Goal: Task Accomplishment & Management: Complete application form

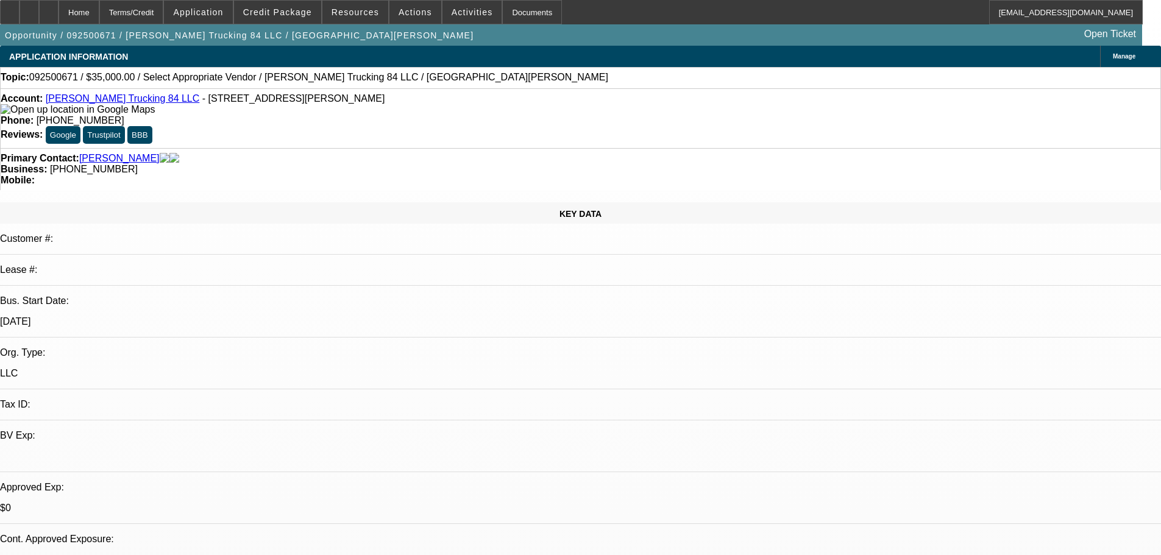
select select "0"
select select "2"
select select "0.1"
select select "4"
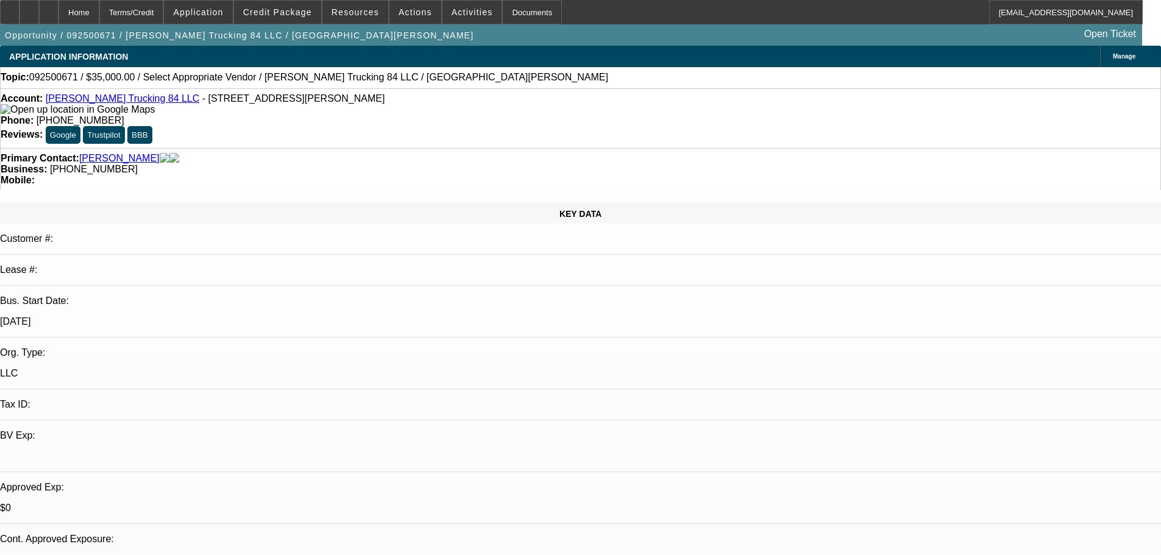
select select "0"
select select "2"
select select "0.1"
select select "4"
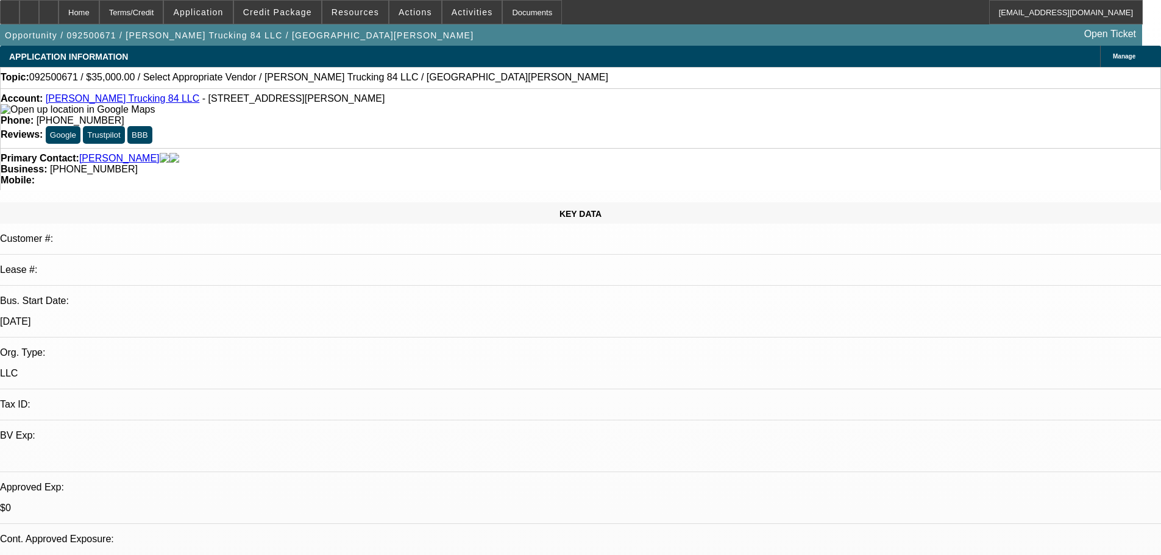
scroll to position [1747, 0]
